Goal: Information Seeking & Learning: Learn about a topic

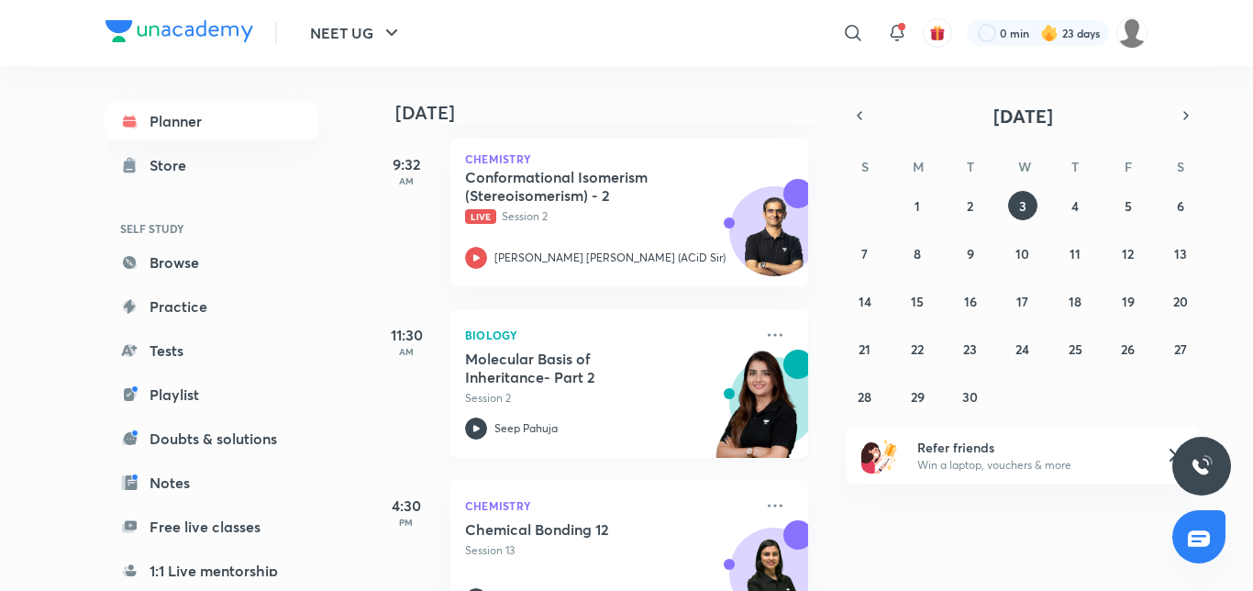
scroll to position [329, 0]
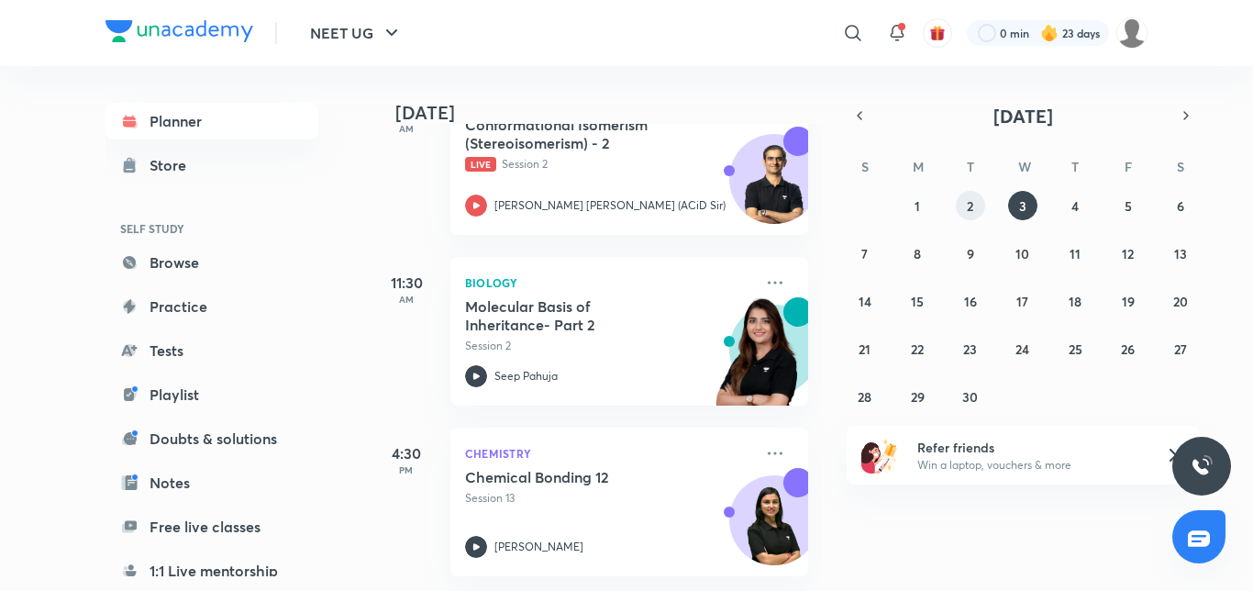
click at [974, 212] on button "2" at bounding box center [970, 205] width 29 height 29
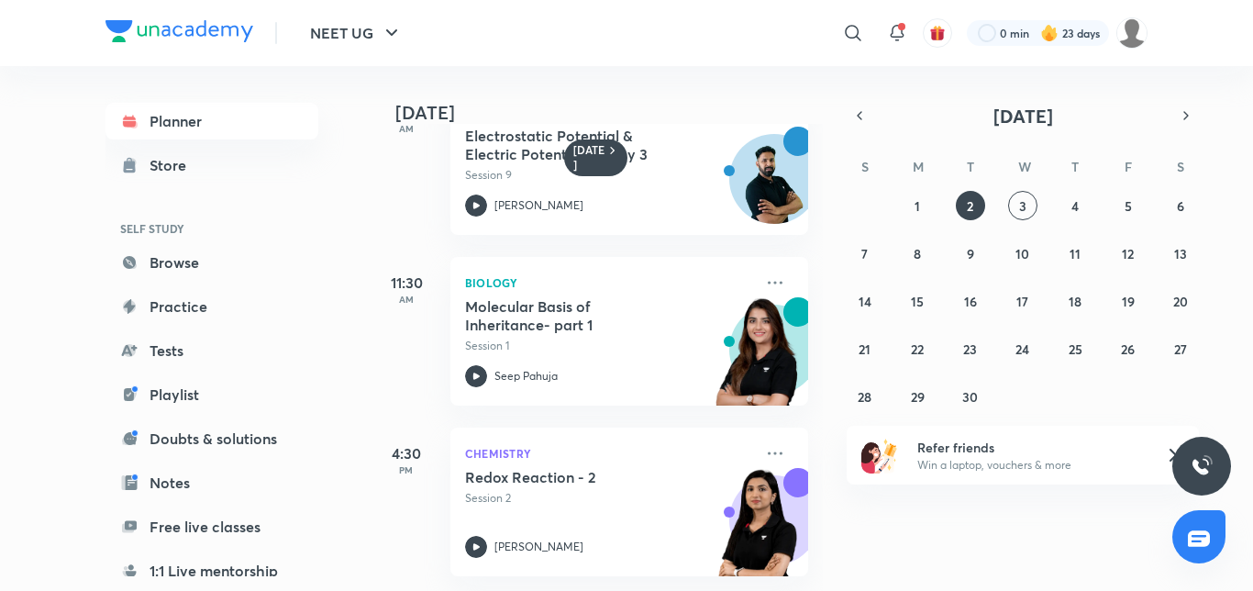
scroll to position [74, 0]
click at [1029, 203] on button "3" at bounding box center [1022, 205] width 29 height 29
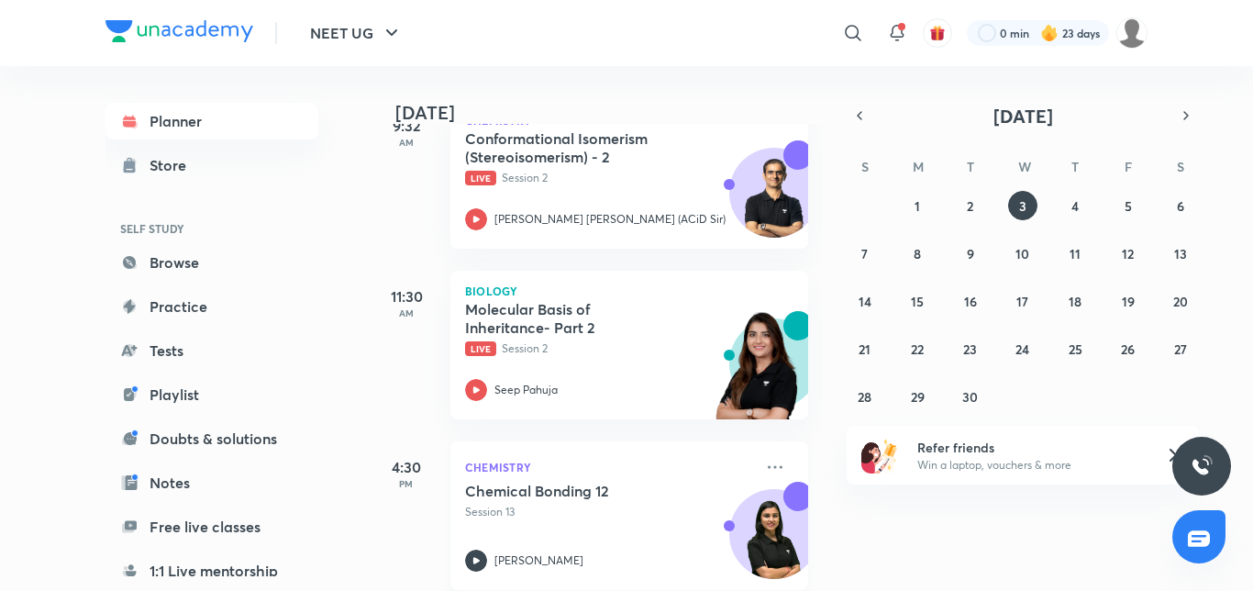
scroll to position [329, 0]
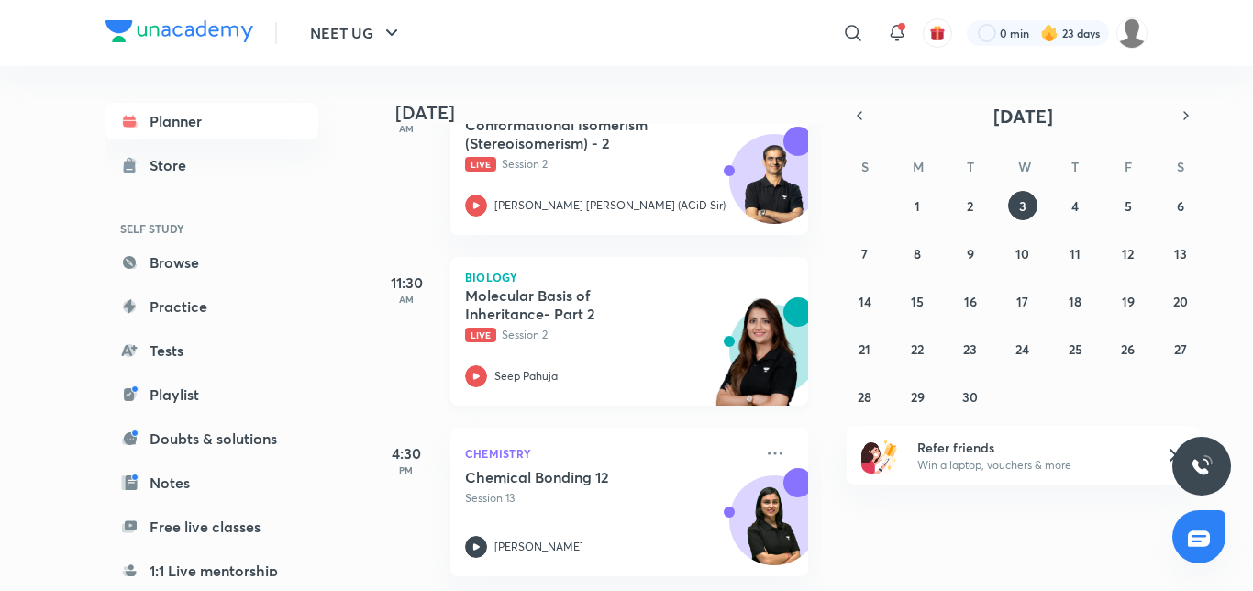
click at [479, 372] on icon at bounding box center [476, 375] width 6 height 6
